Goal: Navigation & Orientation: Go to known website

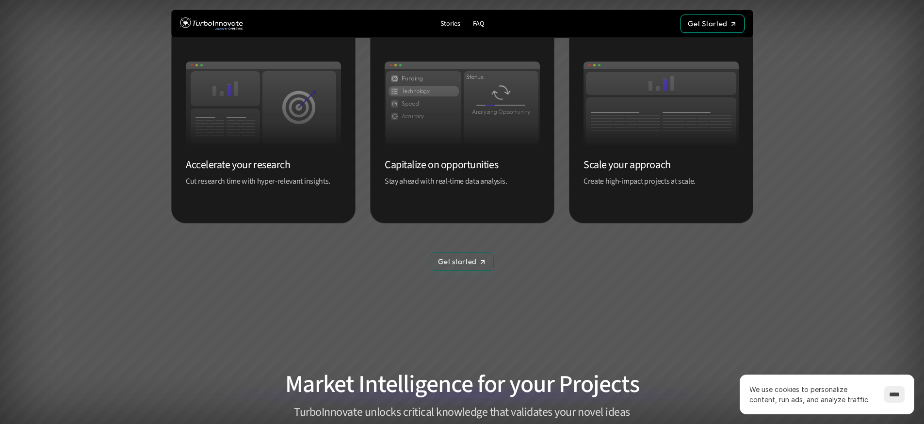
scroll to position [562, 0]
click at [456, 268] on link "Get started Get started" at bounding box center [462, 261] width 63 height 18
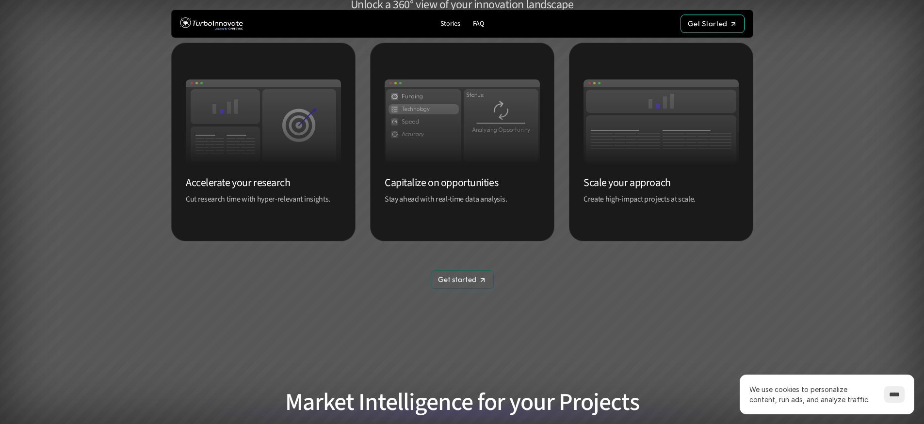
scroll to position [543, 0]
click at [459, 286] on link "Get started Get started" at bounding box center [462, 280] width 63 height 18
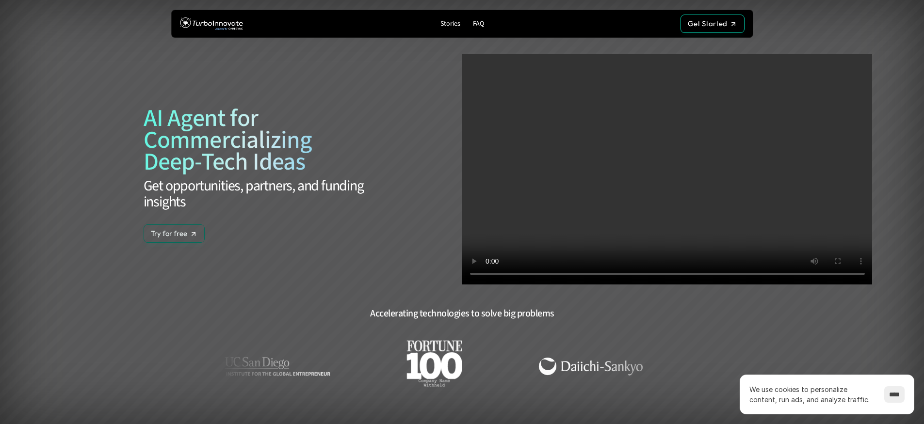
scroll to position [543, 0]
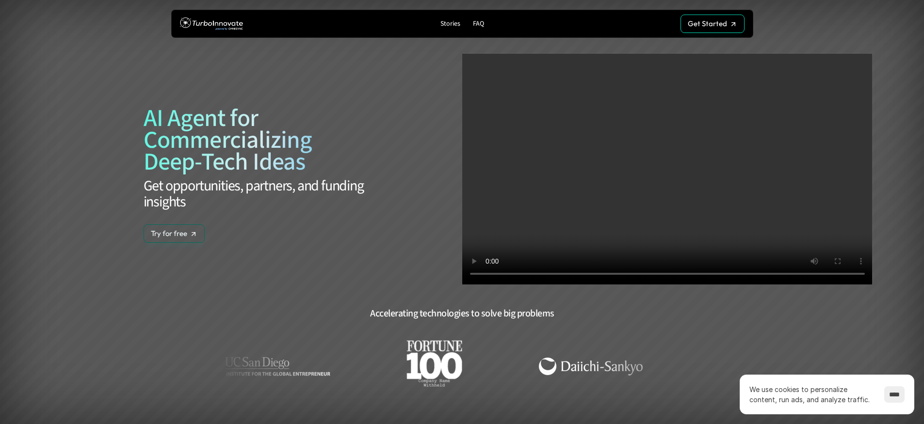
scroll to position [543, 0]
